Goal: Transaction & Acquisition: Purchase product/service

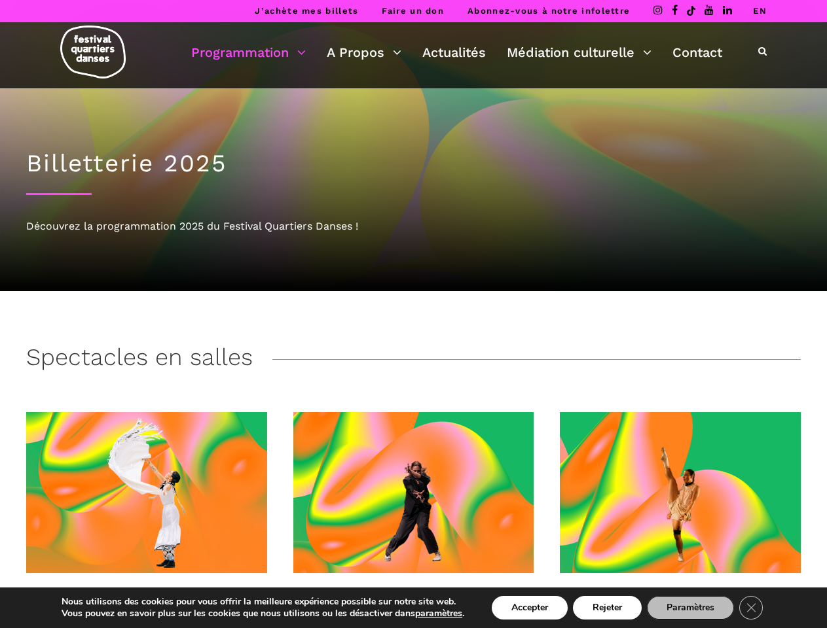
click at [762, 52] on icon at bounding box center [762, 50] width 9 height 9
